Goal: Task Accomplishment & Management: Manage account settings

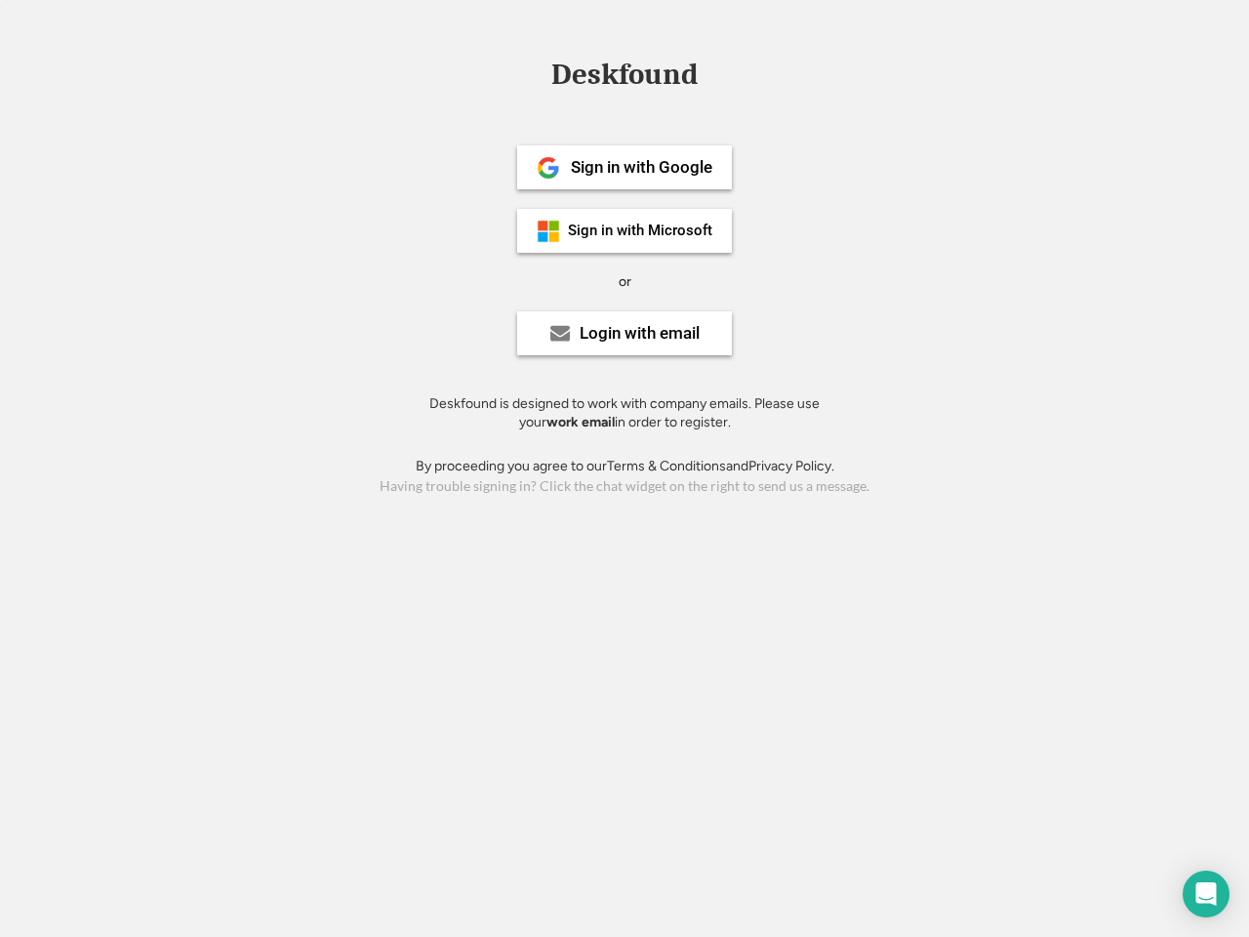
click at [624, 279] on div "or" at bounding box center [625, 282] width 13 height 20
click at [624, 78] on div "Deskfound" at bounding box center [624, 75] width 166 height 30
click at [535, 74] on div "Deskfound" at bounding box center [624, 78] width 1249 height 37
click at [624, 78] on div "Deskfound" at bounding box center [624, 75] width 166 height 30
click at [624, 281] on div "or" at bounding box center [625, 282] width 13 height 20
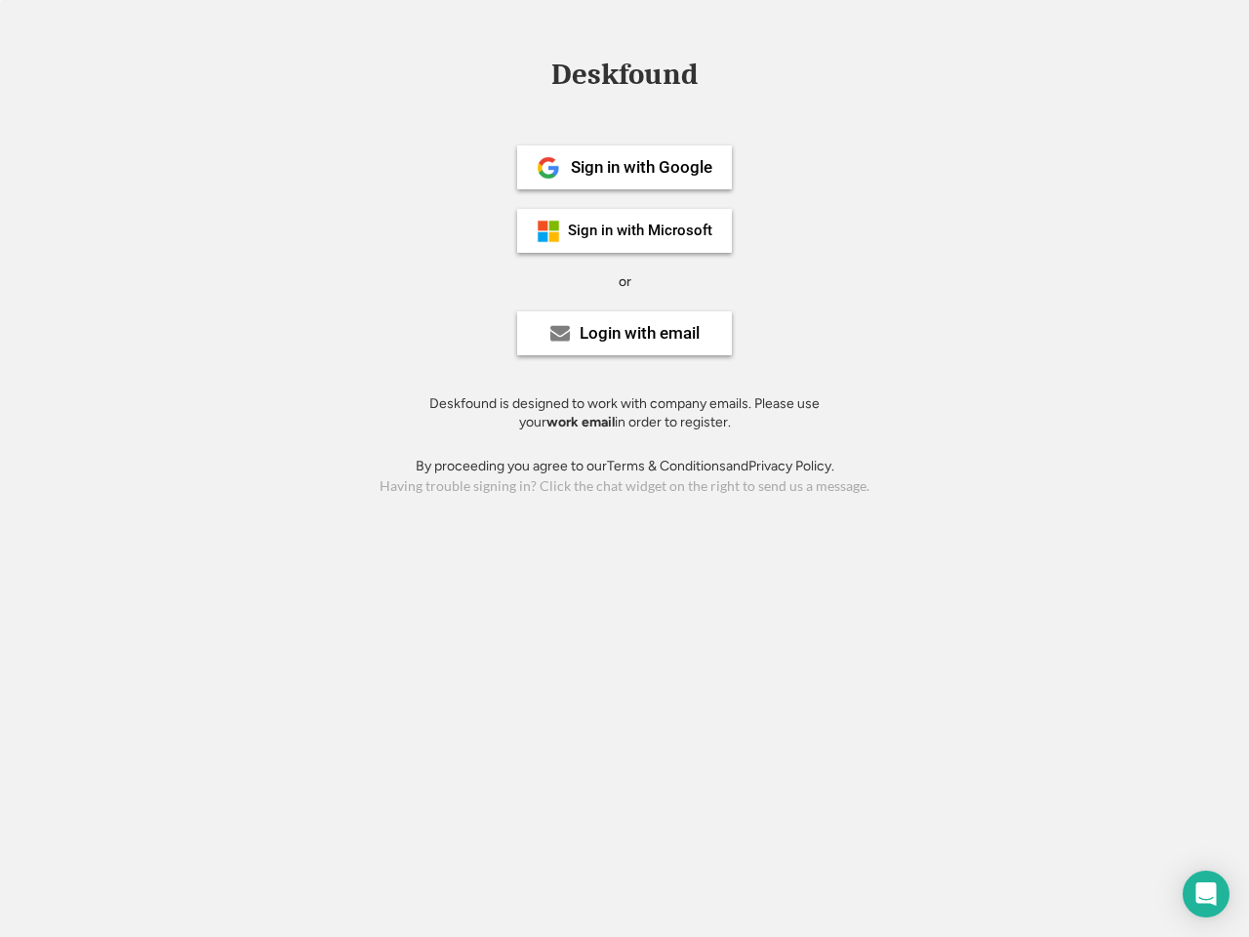
click at [624, 167] on div "Sign in with Google" at bounding box center [641, 167] width 141 height 17
click at [641, 167] on div "Sign in with Google" at bounding box center [641, 167] width 141 height 17
click at [548, 168] on img at bounding box center [548, 167] width 23 height 23
click at [624, 230] on div "Sign in with Microsoft" at bounding box center [640, 230] width 144 height 15
click at [641, 230] on div "Sign in with Microsoft" at bounding box center [640, 230] width 144 height 15
